Goal: Transaction & Acquisition: Purchase product/service

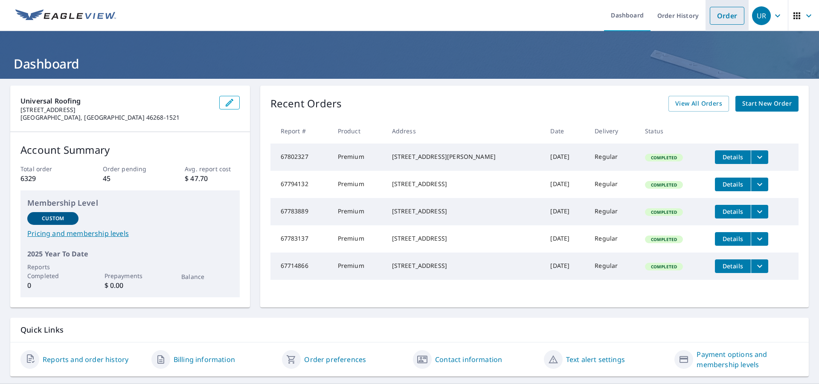
click at [721, 15] on link "Order" at bounding box center [727, 16] width 35 height 18
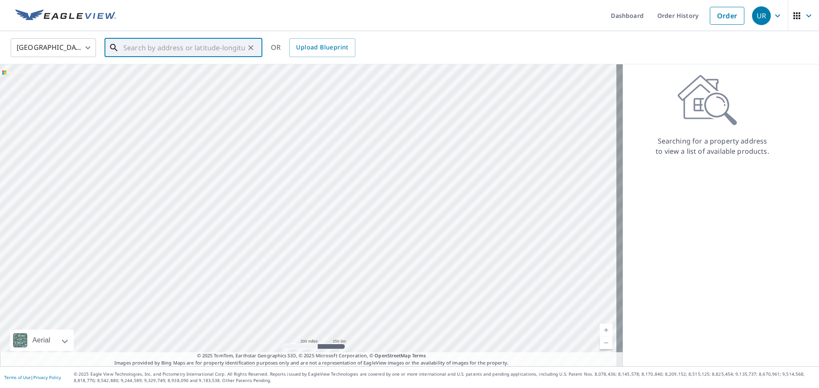
click at [188, 51] on input "text" at bounding box center [184, 48] width 122 height 24
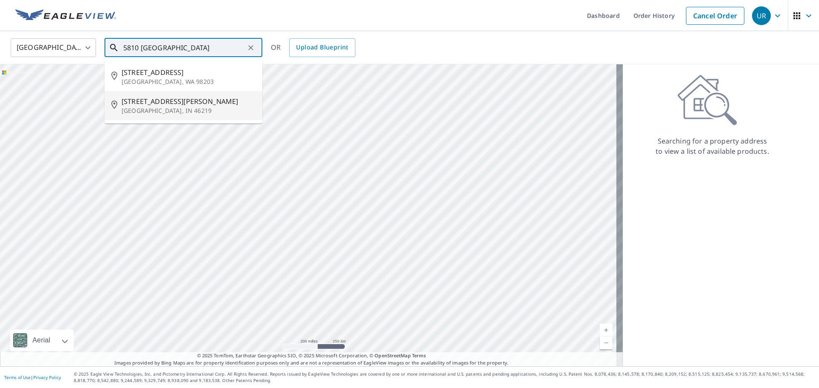
click at [146, 104] on span "[STREET_ADDRESS][PERSON_NAME]" at bounding box center [189, 101] width 134 height 10
type input "[STREET_ADDRESS][PERSON_NAME]"
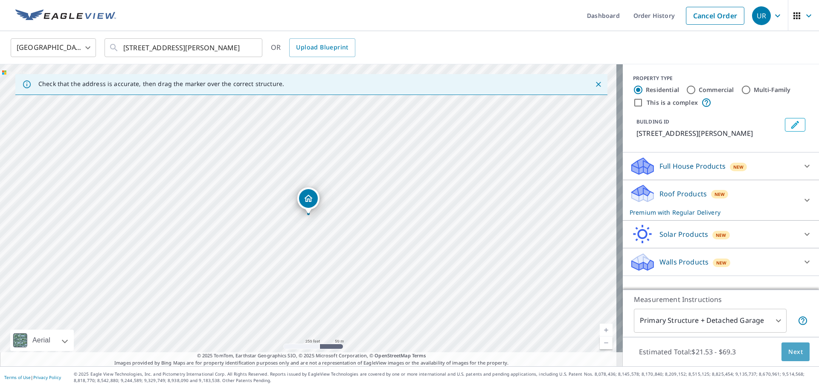
click at [789, 349] on span "Next" at bounding box center [795, 352] width 14 height 11
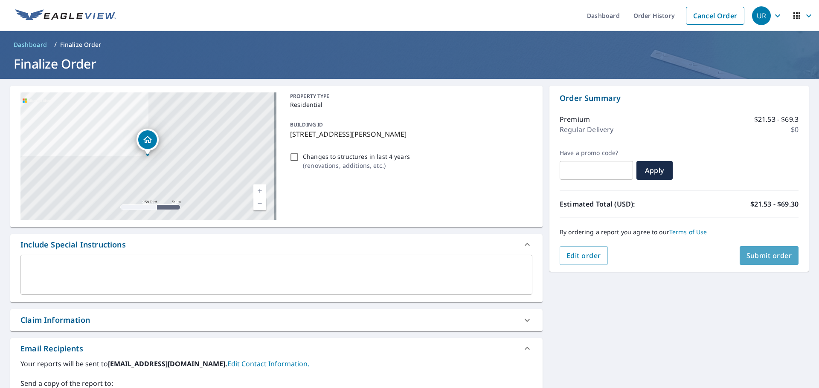
click at [751, 254] on span "Submit order" at bounding box center [769, 255] width 46 height 9
checkbox input "true"
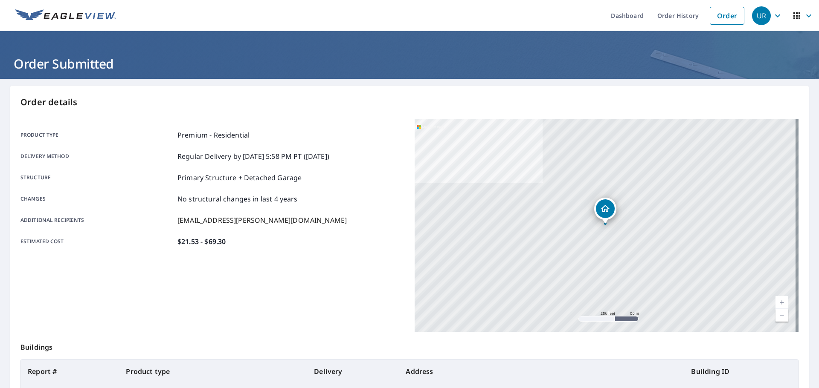
click at [751, 254] on div "[STREET_ADDRESS][PERSON_NAME]" at bounding box center [607, 225] width 384 height 213
